Goal: Find specific page/section: Find specific page/section

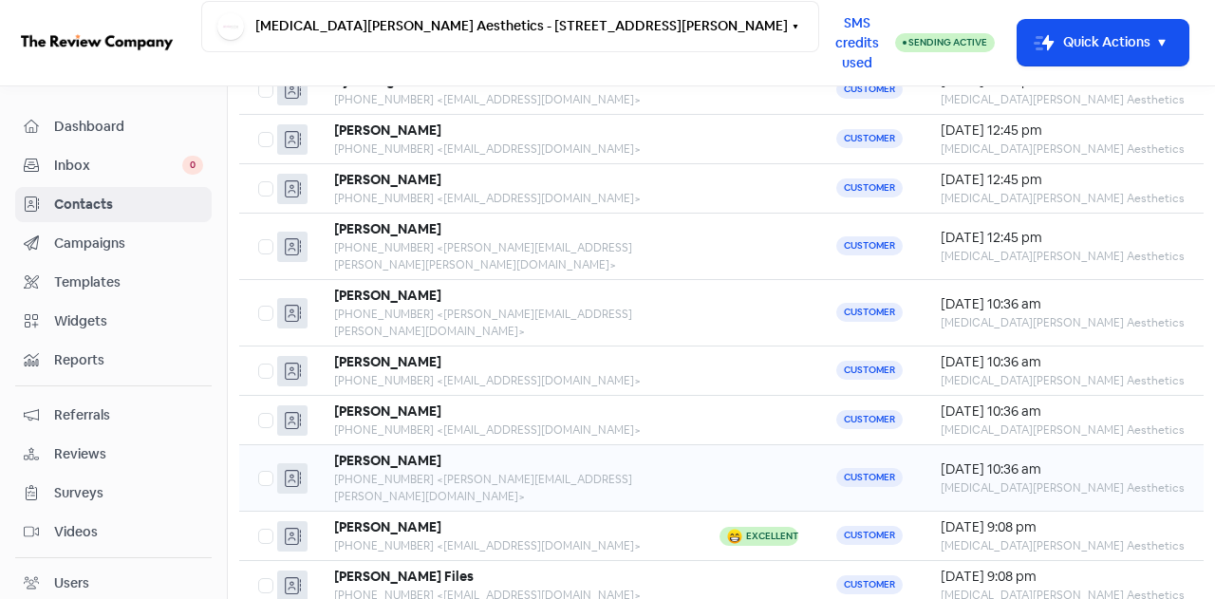
scroll to position [202, 0]
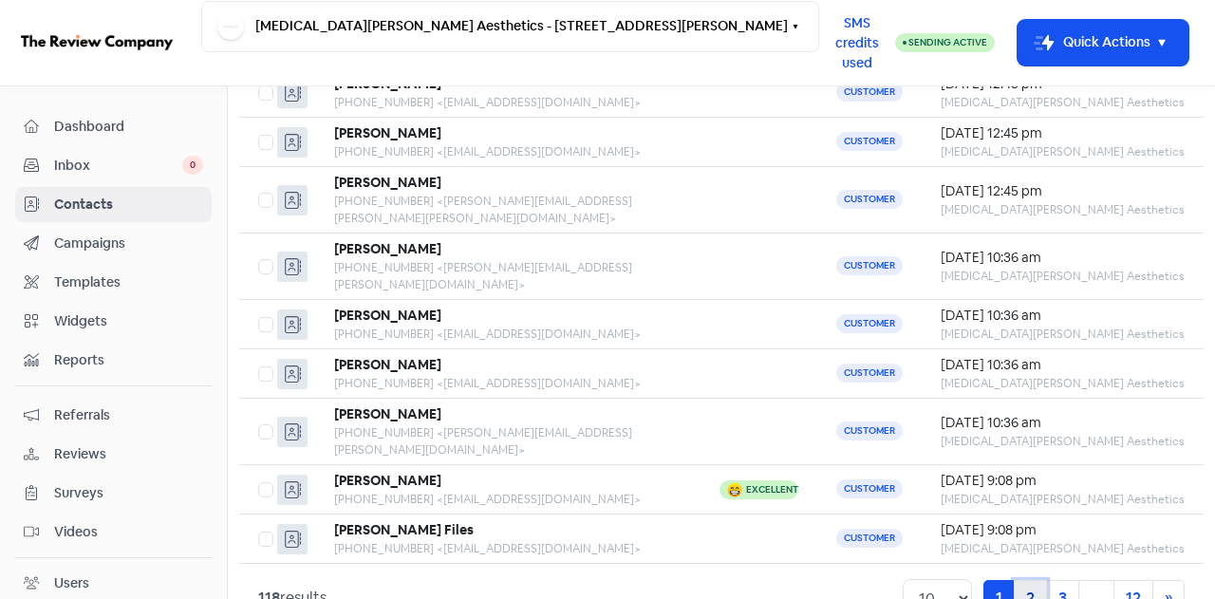
click at [1019, 580] on link "2" at bounding box center [1030, 598] width 33 height 36
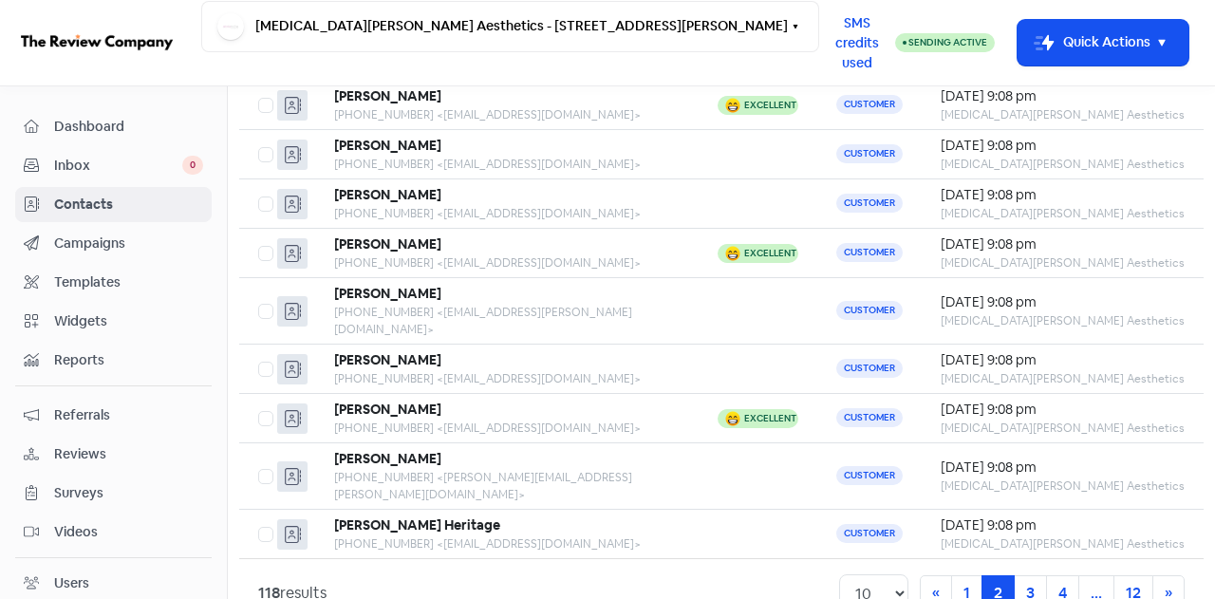
click at [90, 119] on span "Dashboard" at bounding box center [128, 127] width 149 height 20
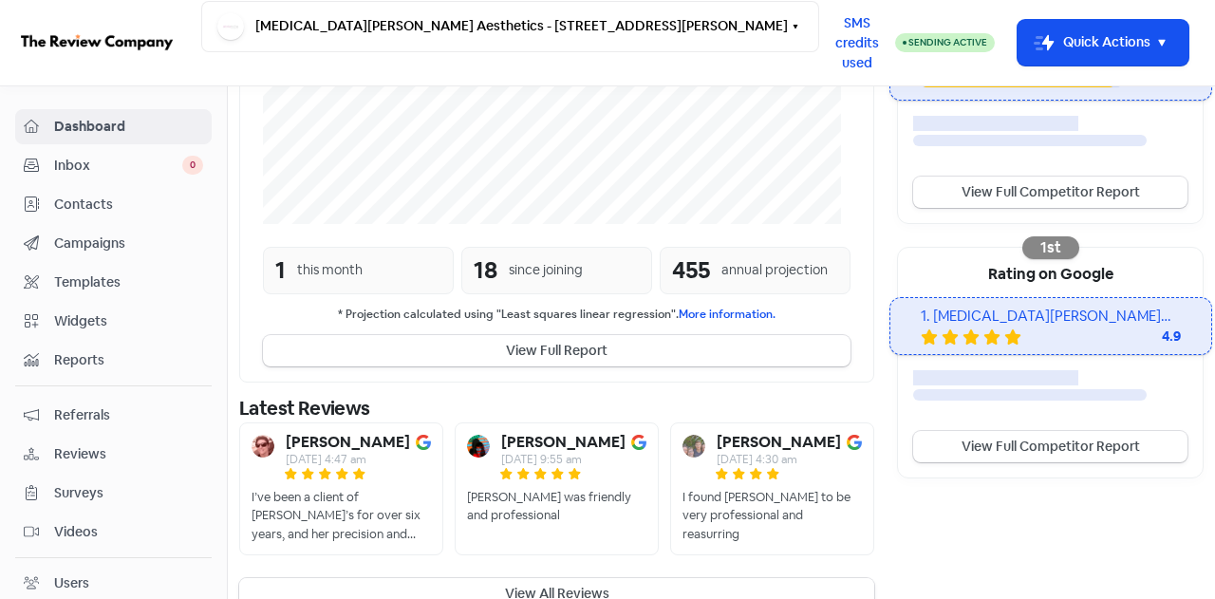
scroll to position [483, 0]
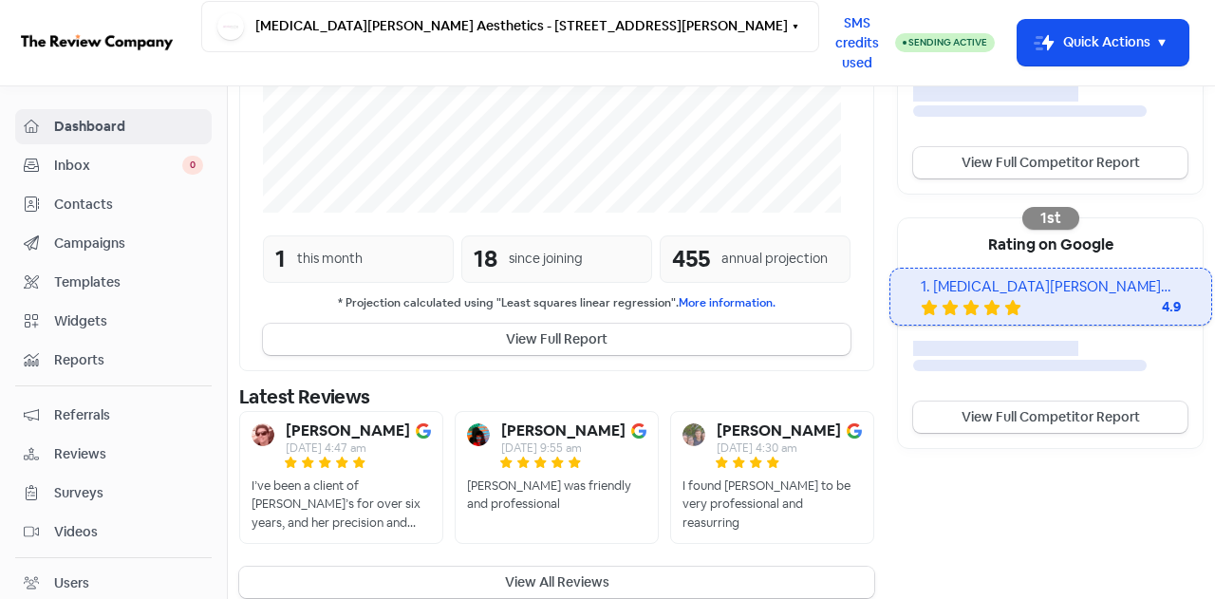
click at [522, 567] on button "View All Reviews" at bounding box center [556, 582] width 635 height 31
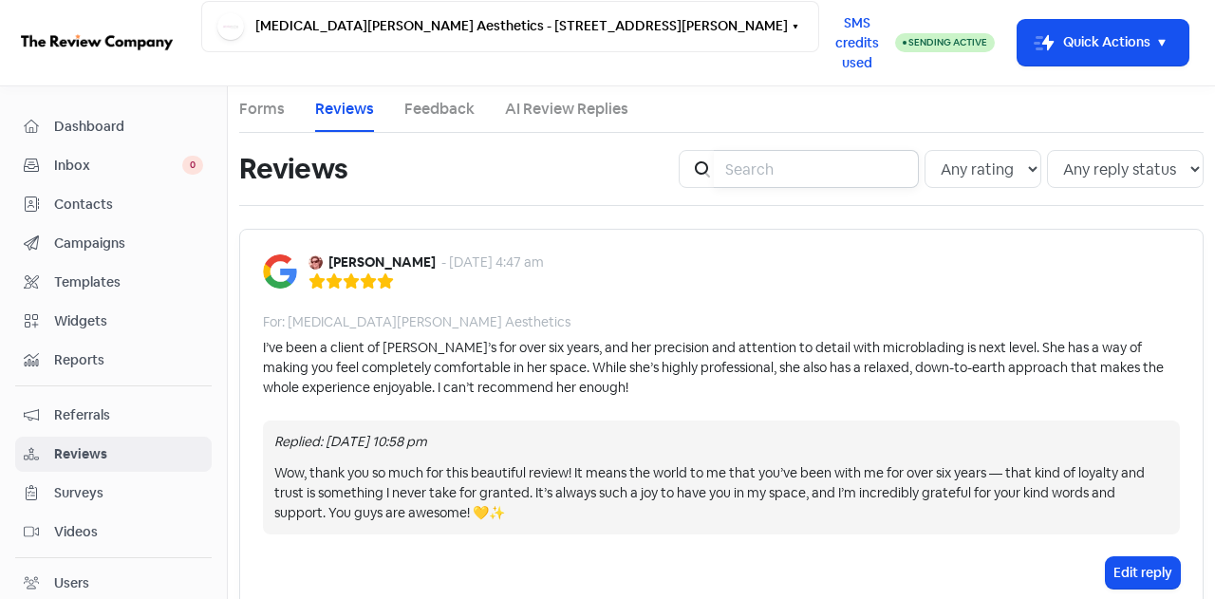
click at [768, 176] on input "search" at bounding box center [816, 169] width 205 height 38
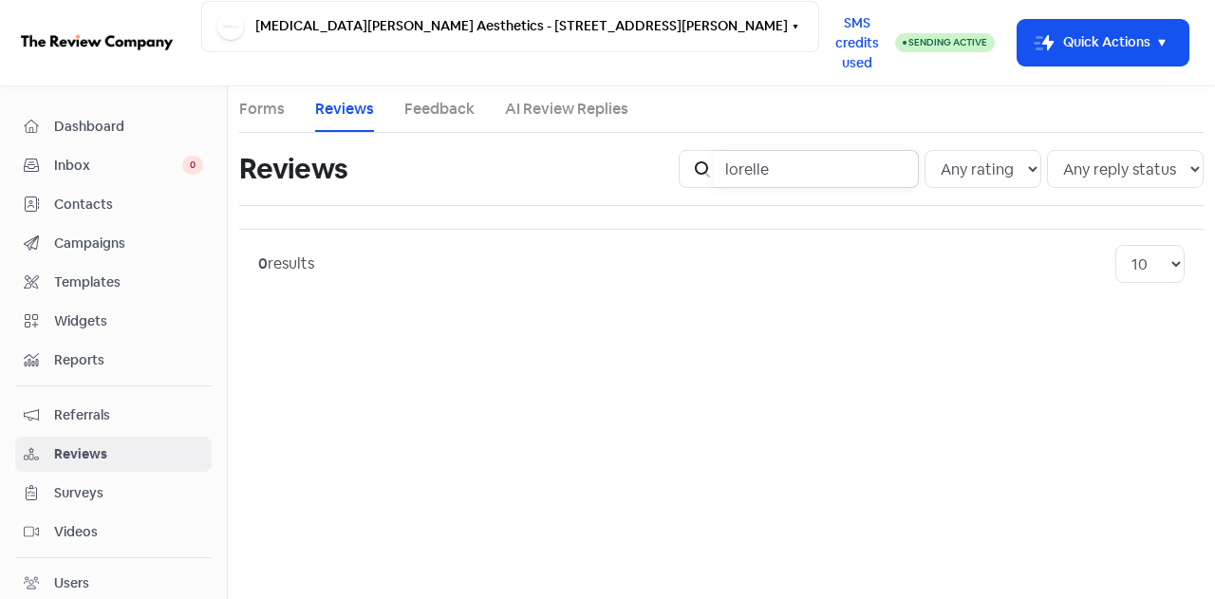
type input "lorelle"
click at [97, 197] on span "Contacts" at bounding box center [128, 205] width 149 height 20
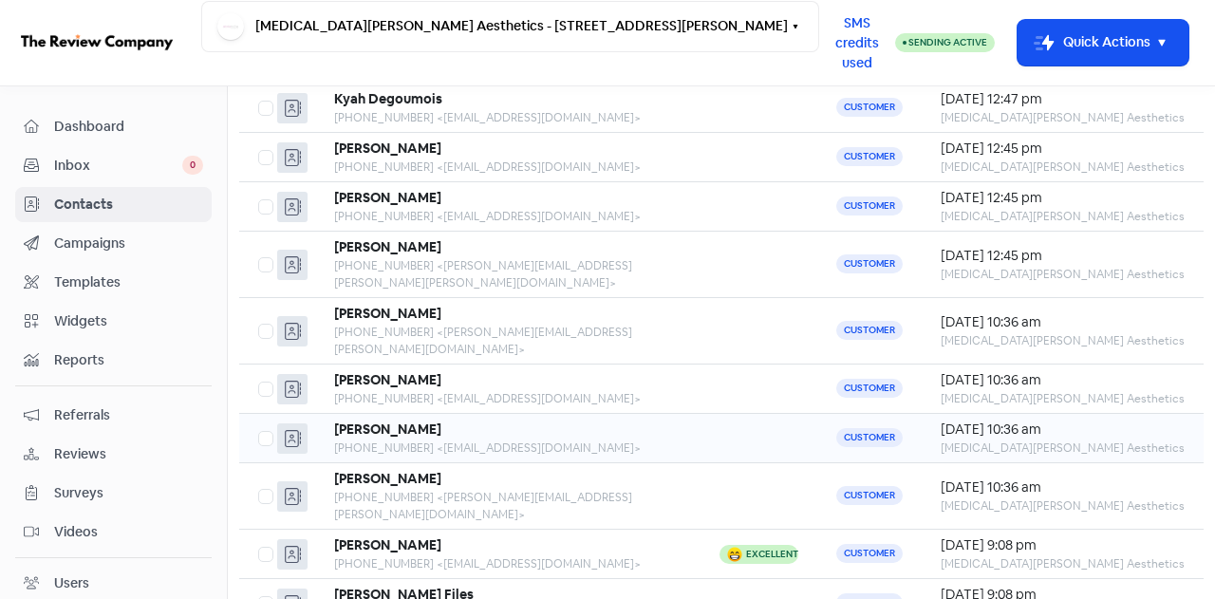
scroll to position [249, 0]
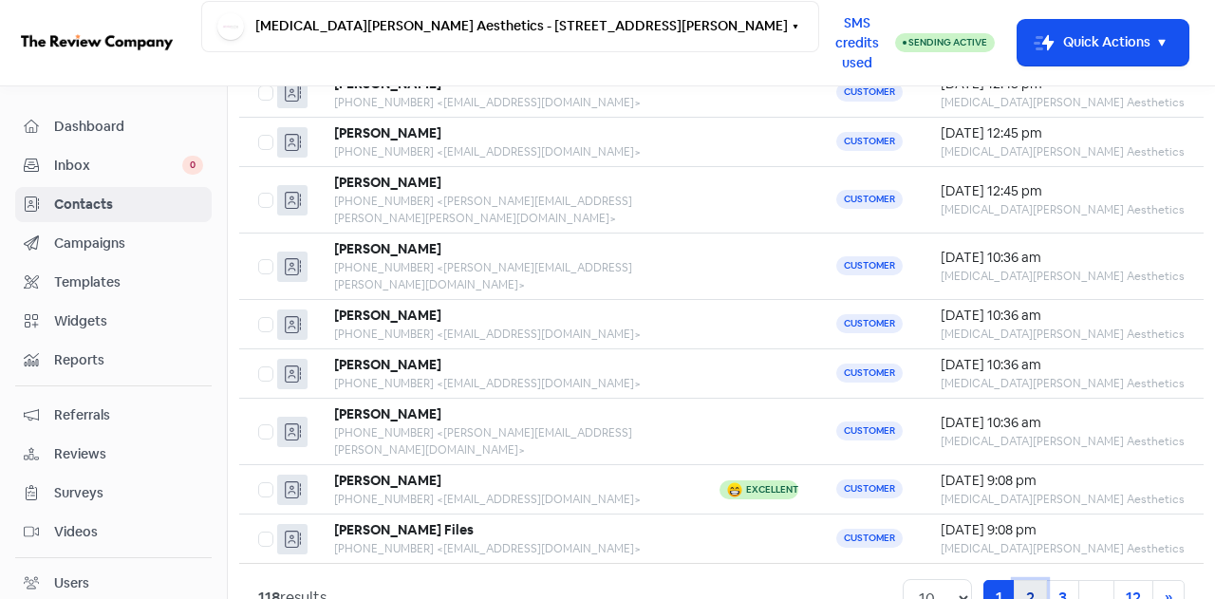
click at [1025, 580] on link "2" at bounding box center [1030, 598] width 33 height 36
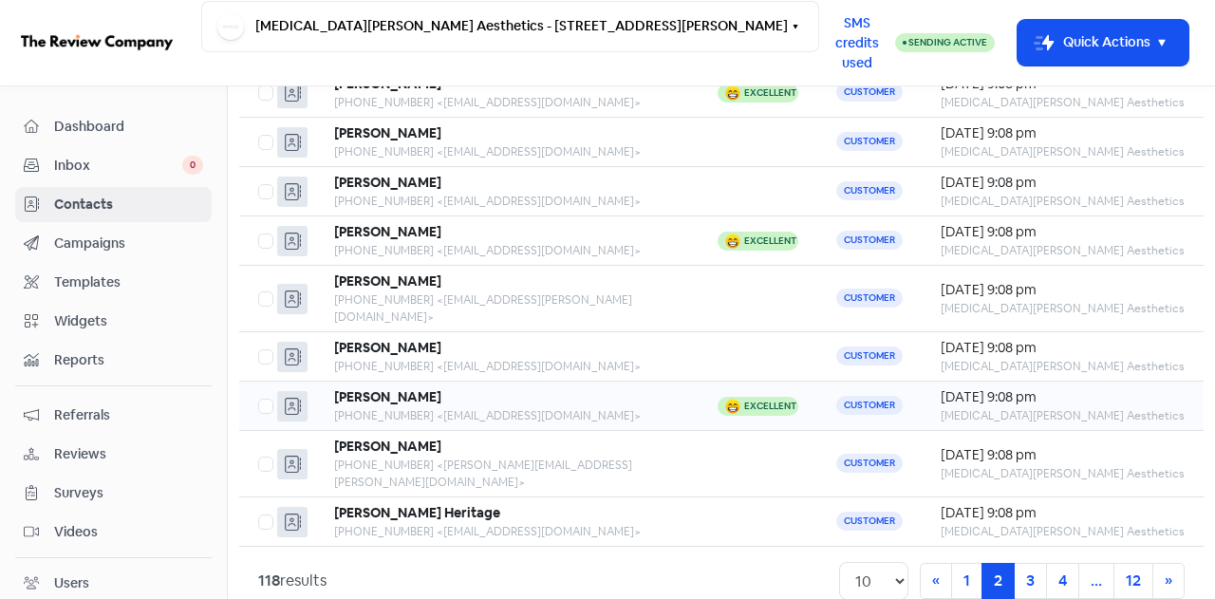
click at [391, 388] on b "[PERSON_NAME]" at bounding box center [387, 396] width 107 height 17
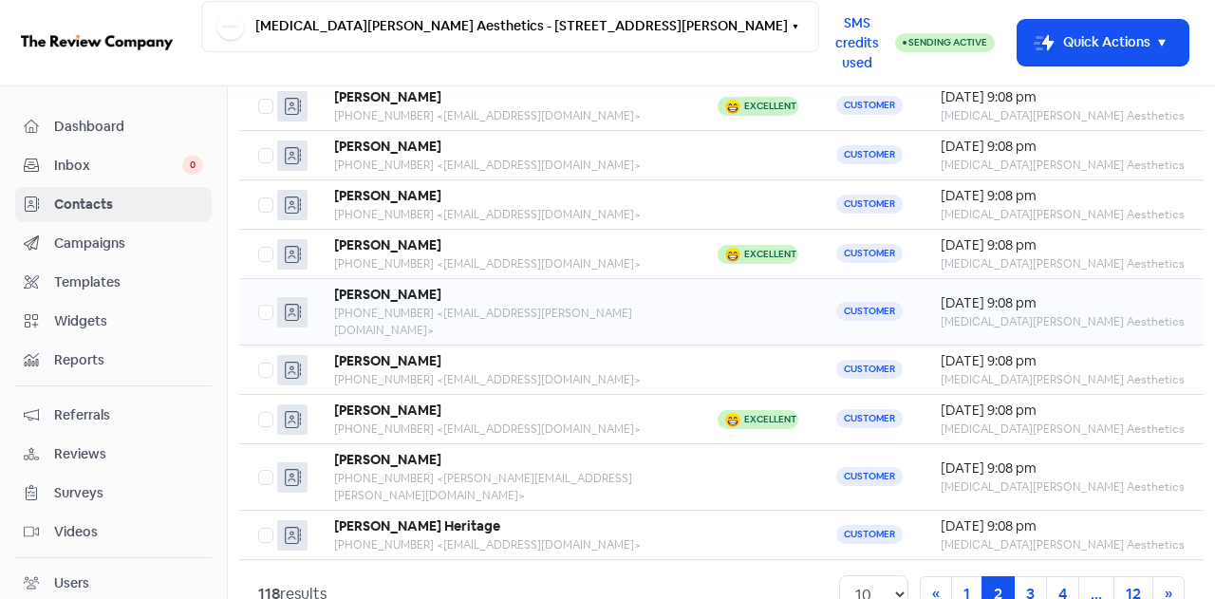
scroll to position [249, 0]
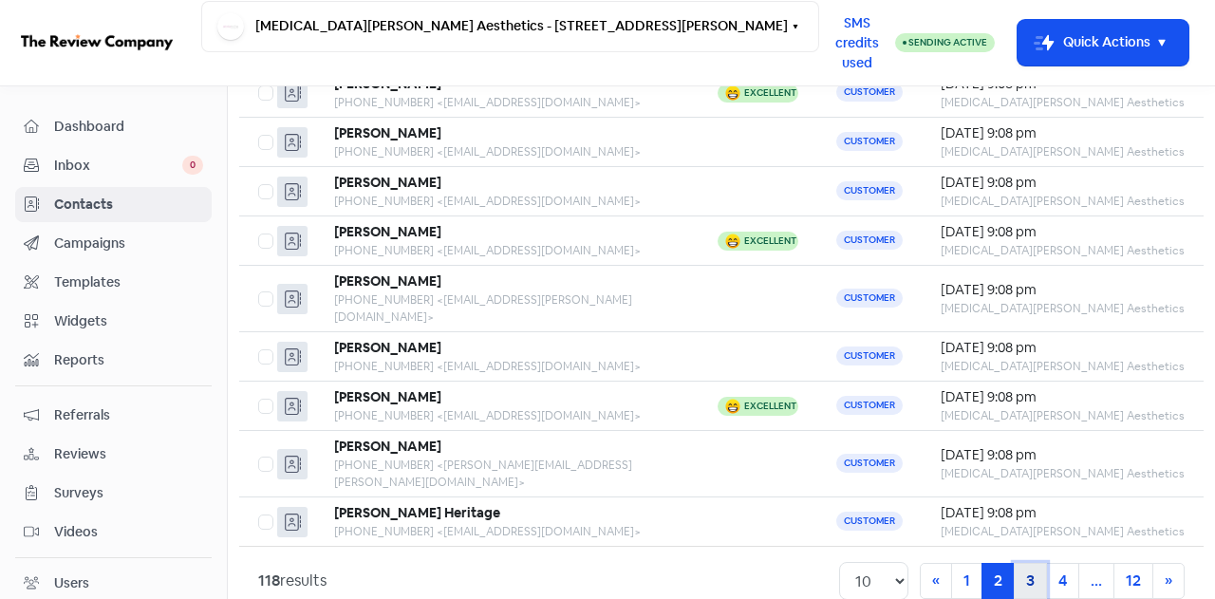
click at [1022, 563] on link "3" at bounding box center [1030, 581] width 33 height 36
